Goal: Information Seeking & Learning: Learn about a topic

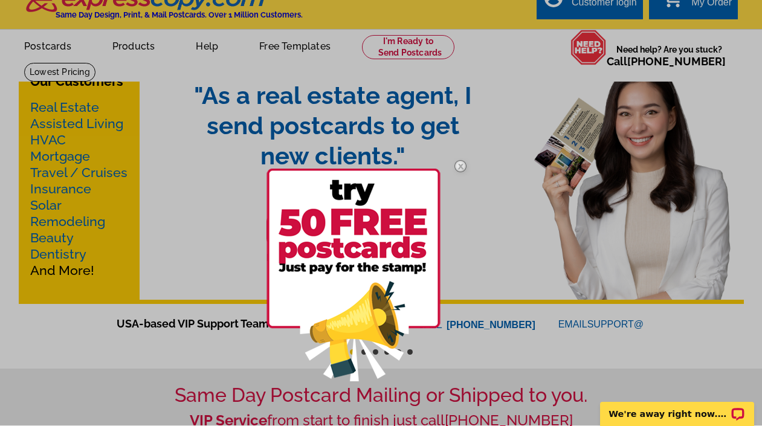
scroll to position [19, 0]
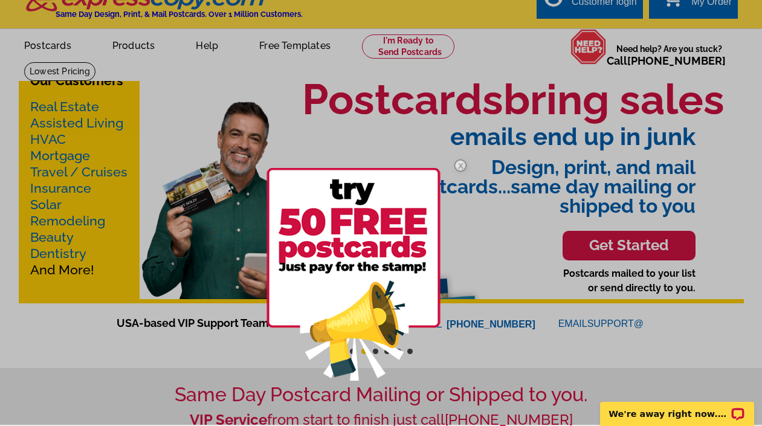
click at [378, 217] on img at bounding box center [353, 274] width 174 height 213
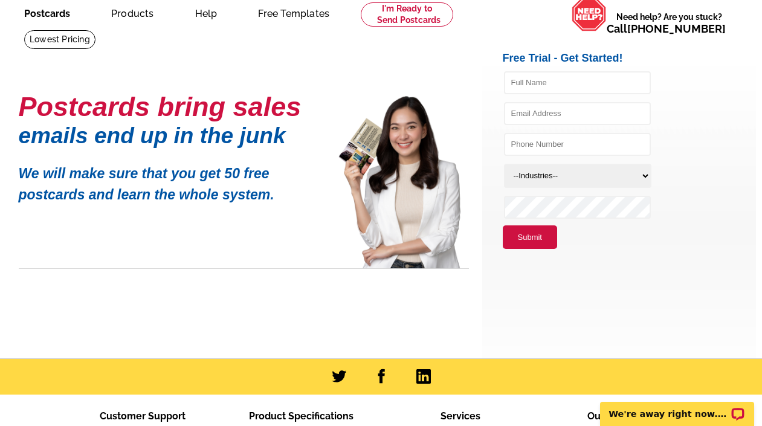
click at [57, 12] on link "Postcards" at bounding box center [47, 12] width 85 height 28
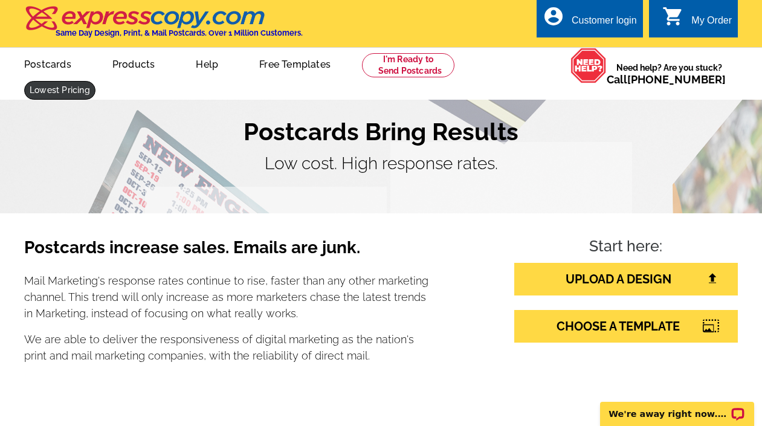
click at [51, 88] on link at bounding box center [59, 90] width 71 height 19
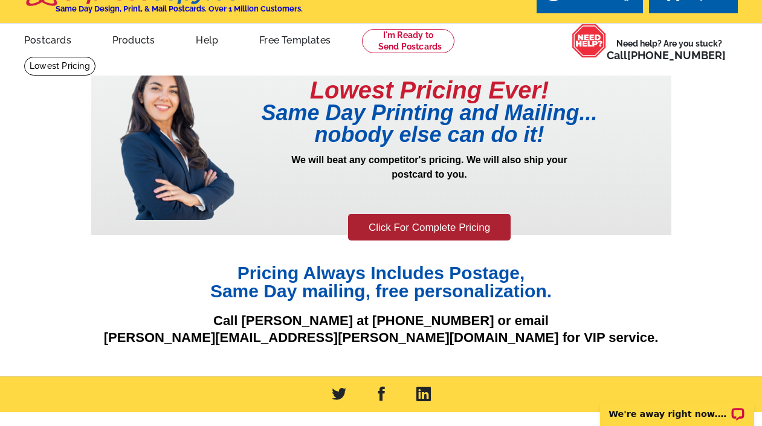
scroll to position [6, 0]
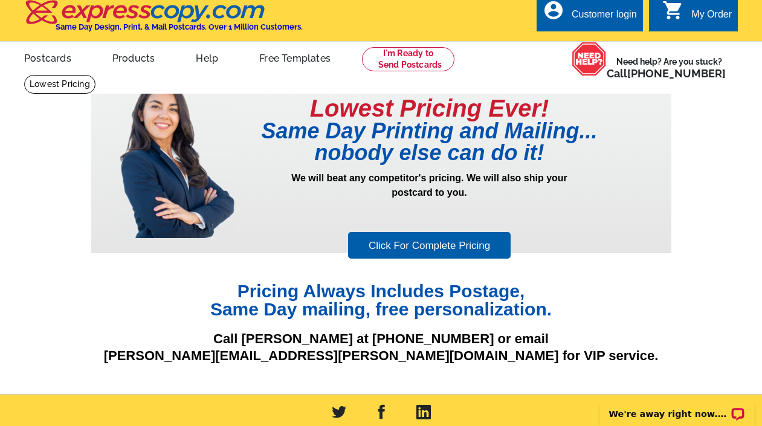
click at [375, 246] on link "Click For Complete Pricing" at bounding box center [429, 245] width 163 height 27
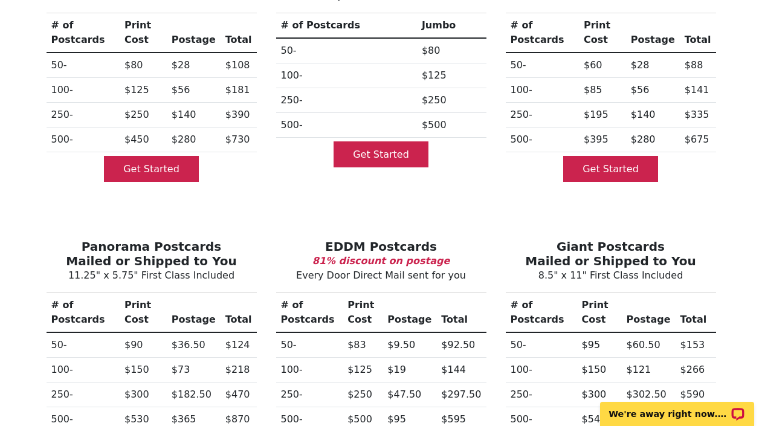
scroll to position [185, 0]
